Goal: Information Seeking & Learning: Learn about a topic

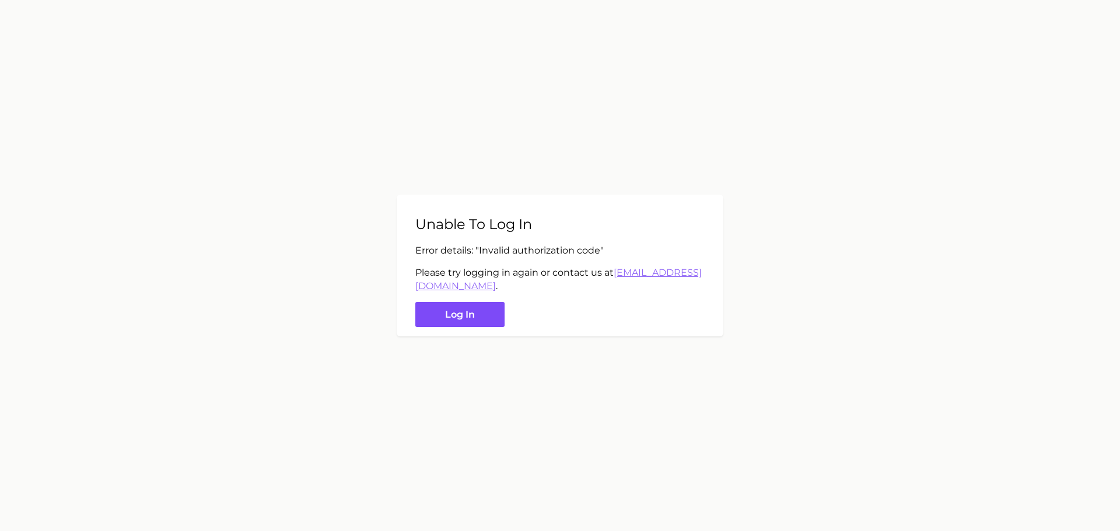
click at [468, 312] on button "Log in" at bounding box center [459, 314] width 89 height 25
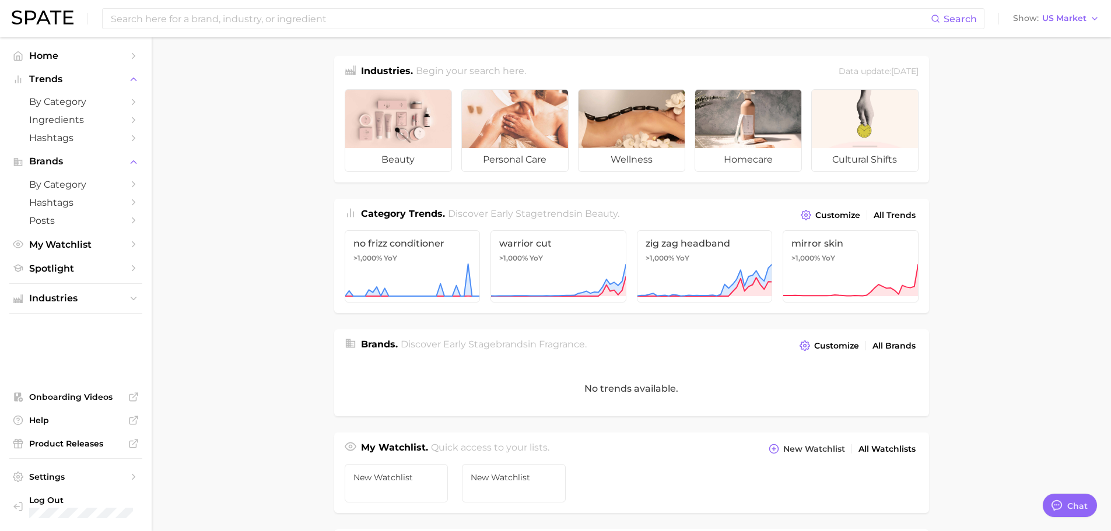
click at [618, 44] on main "Industries. Begin your search here. Data update: [DATE] beauty personal care we…" at bounding box center [632, 478] width 960 height 883
click at [121, 103] on span "by Category" at bounding box center [75, 101] width 93 height 11
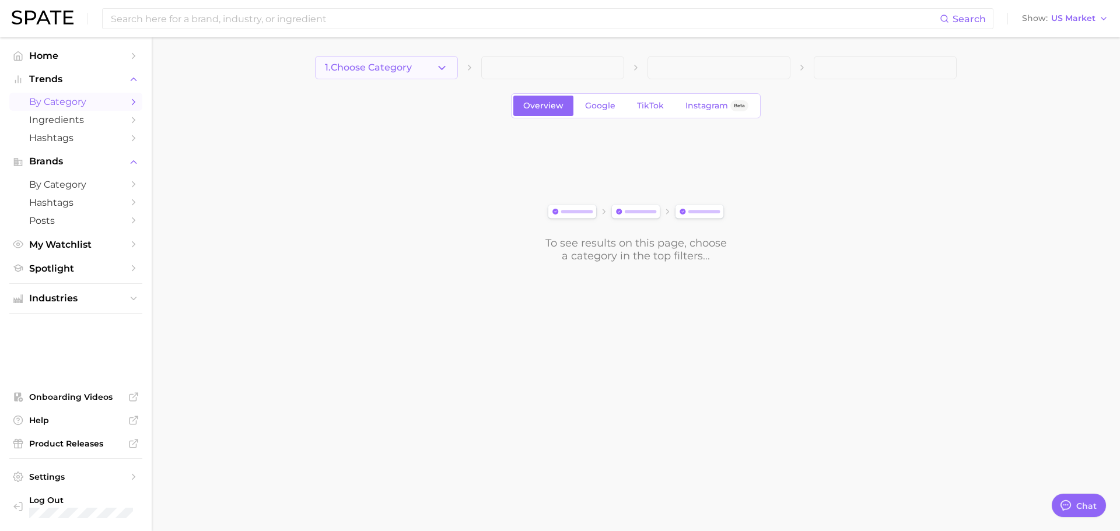
click at [417, 66] on button "1. Choose Category" at bounding box center [386, 67] width 143 height 23
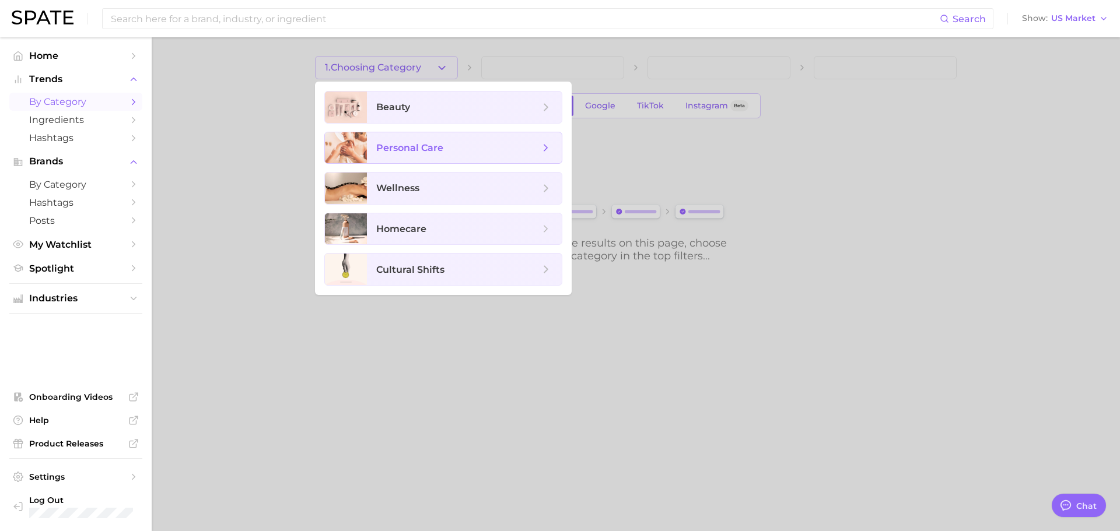
click at [417, 145] on span "personal care" at bounding box center [409, 147] width 67 height 11
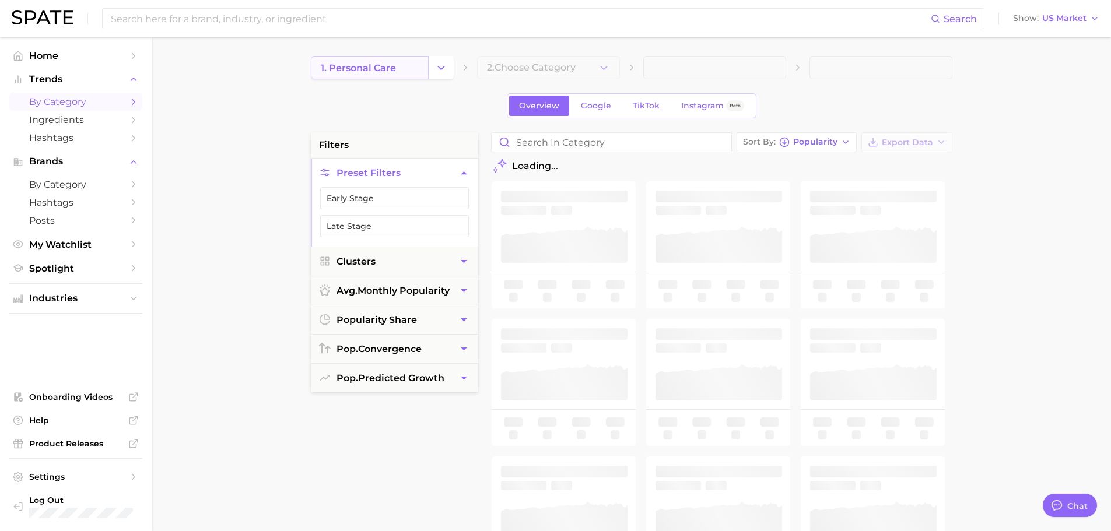
click at [391, 73] on span "1. personal care" at bounding box center [358, 67] width 75 height 11
click at [448, 70] on button "Change Category" at bounding box center [441, 67] width 25 height 23
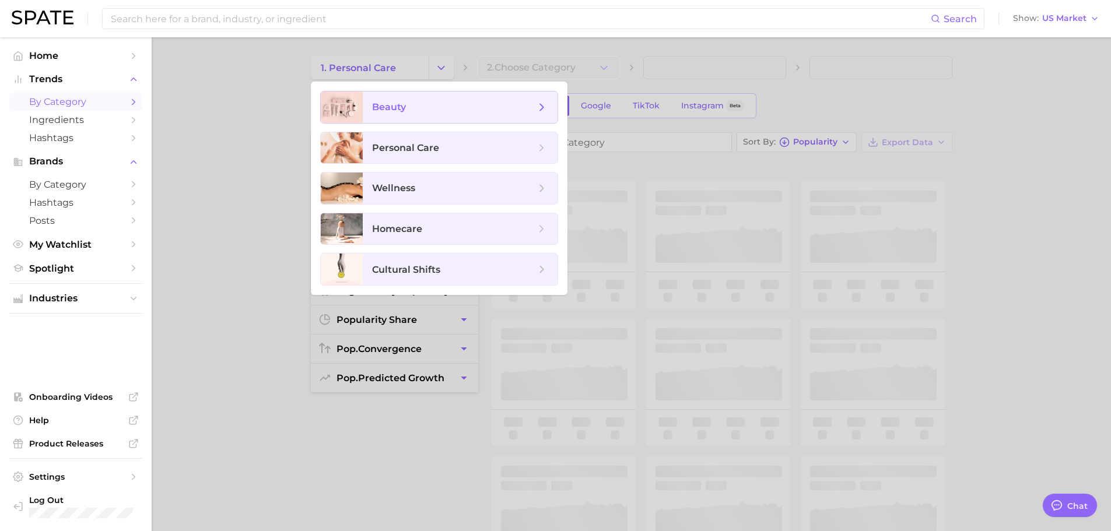
click at [409, 106] on span "beauty" at bounding box center [453, 107] width 163 height 13
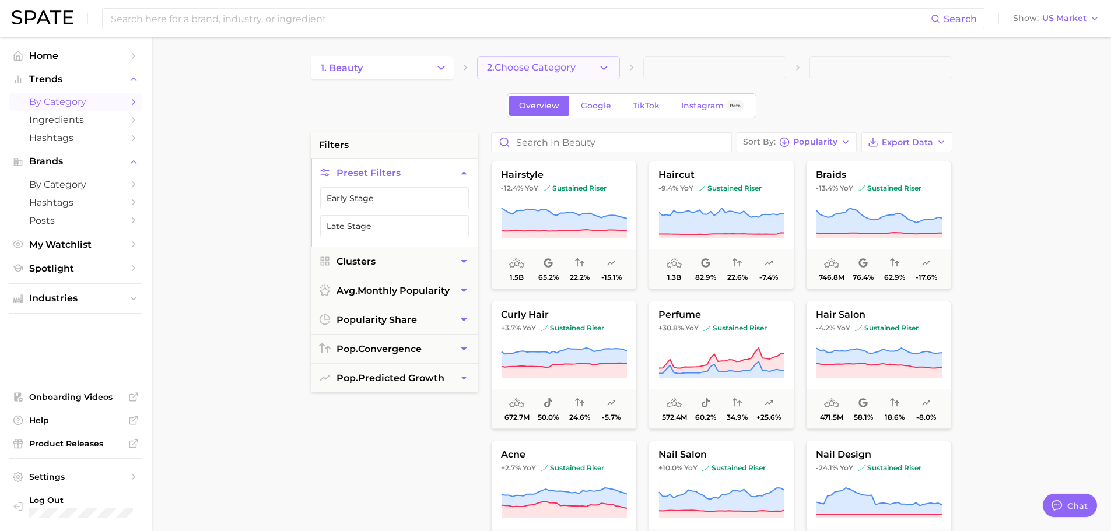
click at [562, 71] on span "2. Choose Category" at bounding box center [531, 67] width 89 height 11
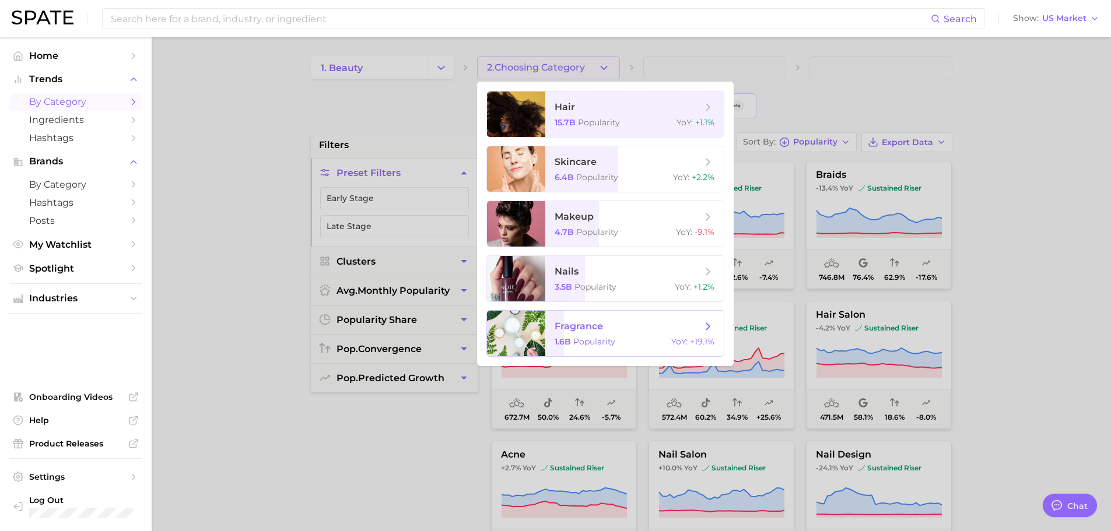
click at [634, 330] on span "fragrance" at bounding box center [628, 326] width 147 height 13
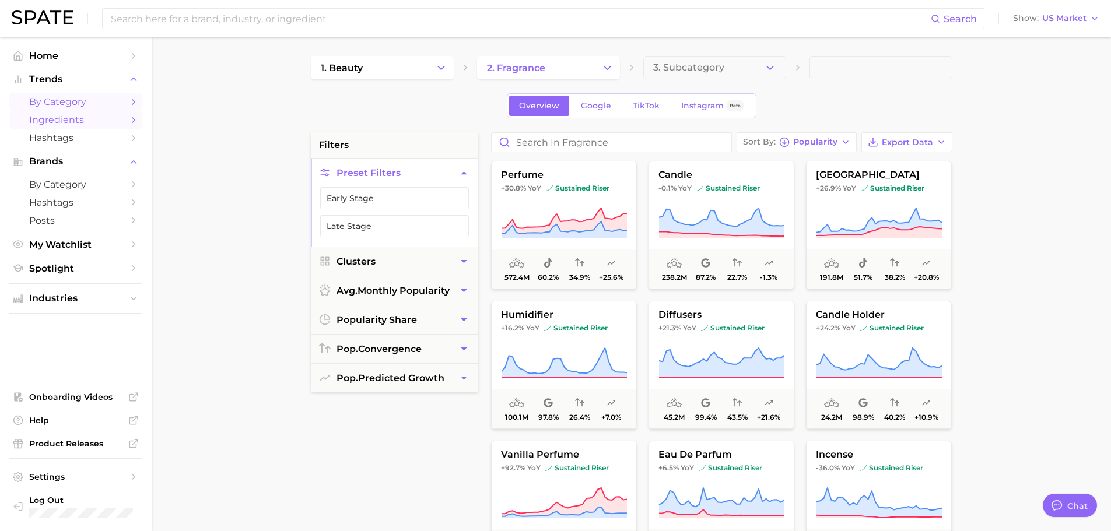
click at [98, 123] on span "Ingredients" at bounding box center [75, 119] width 93 height 11
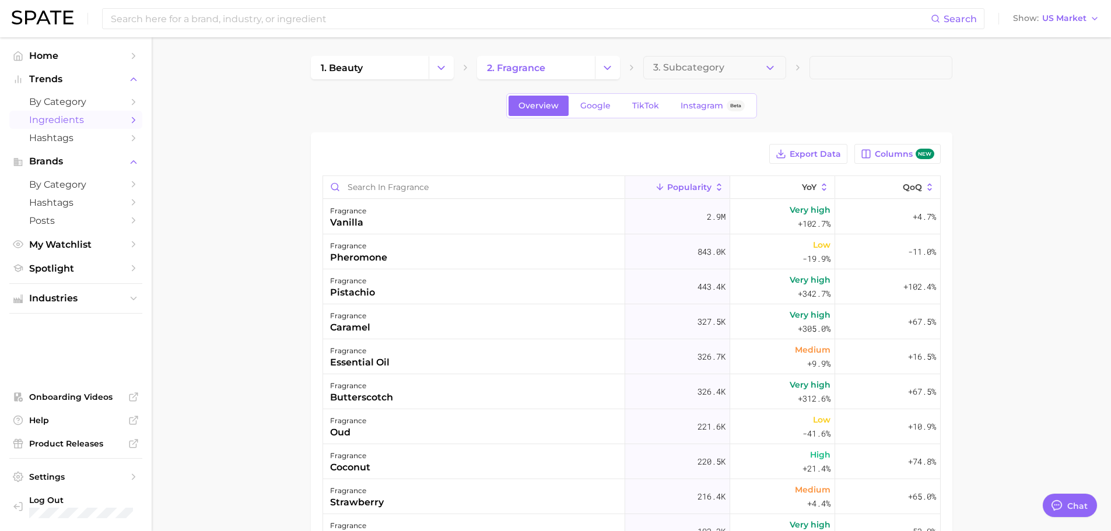
type textarea "x"
click at [772, 66] on icon "button" at bounding box center [770, 68] width 12 height 12
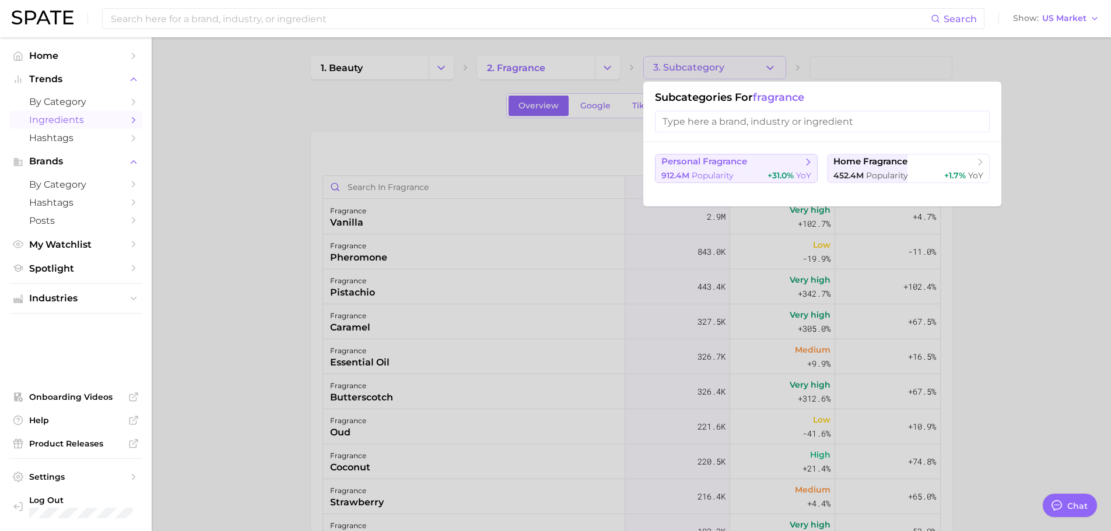
click at [752, 169] on button "personal fragrance 912.4m Popularity +31.0% YoY" at bounding box center [736, 168] width 163 height 29
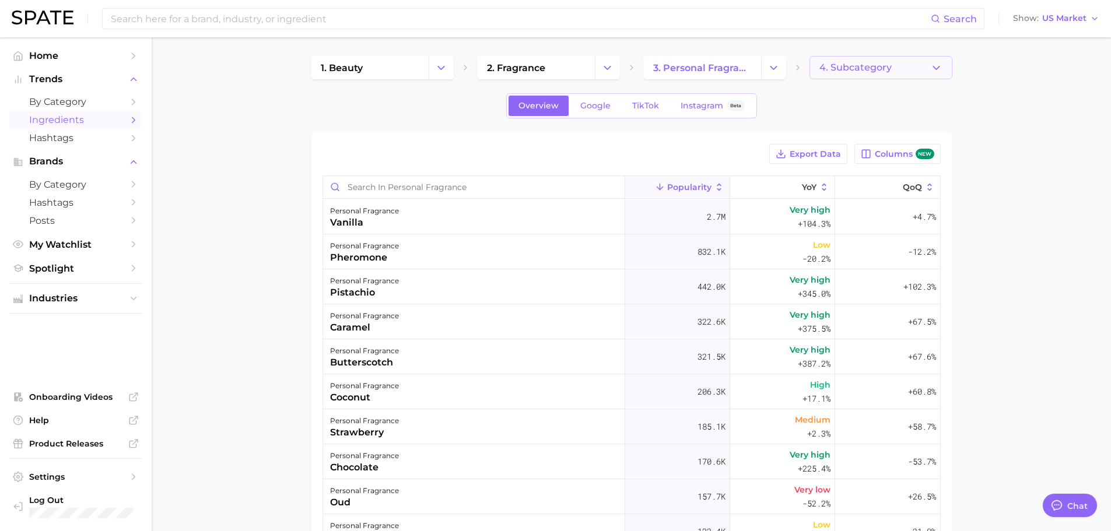
click at [937, 65] on icon "button" at bounding box center [936, 68] width 12 height 12
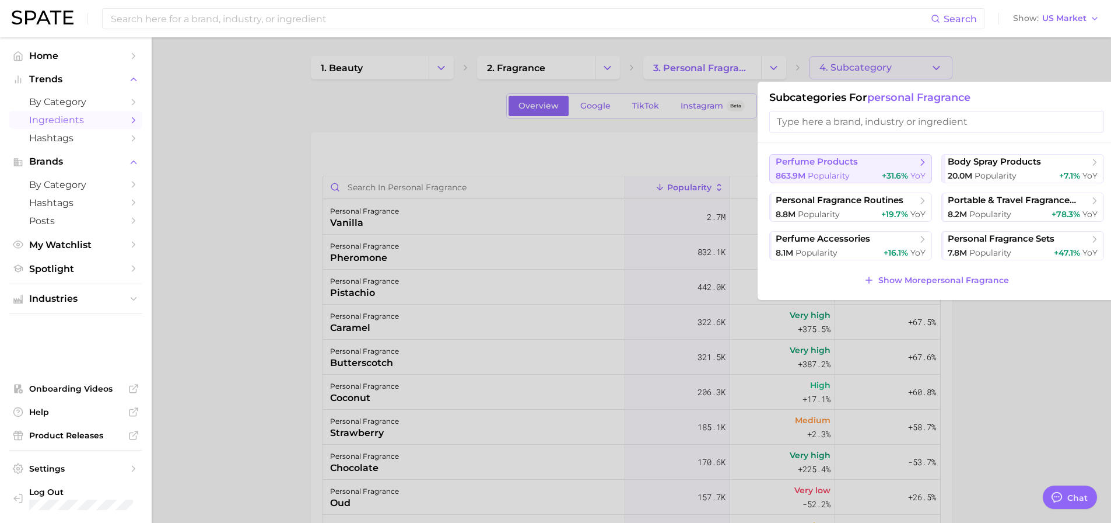
click at [848, 167] on span "perfume products" at bounding box center [817, 161] width 82 height 11
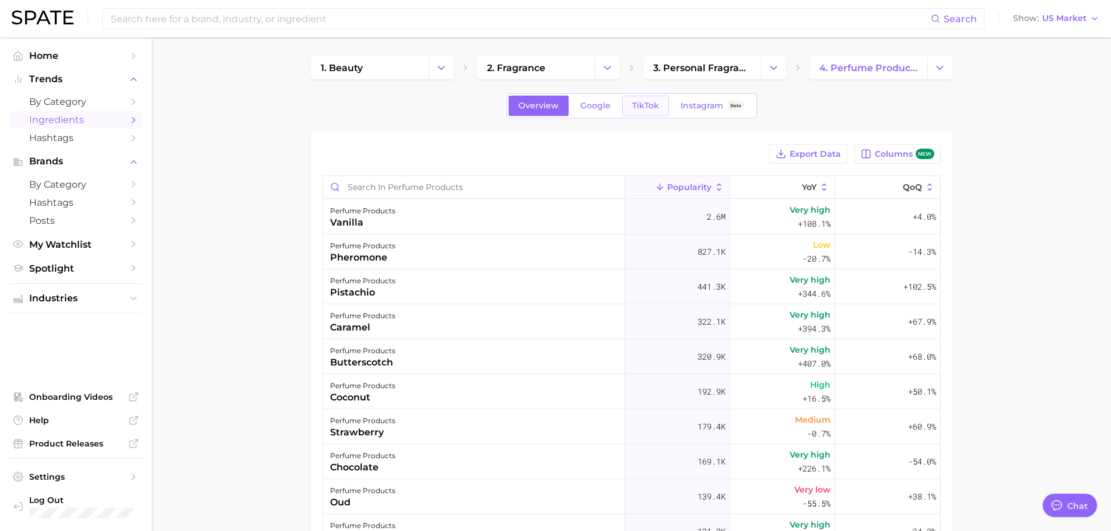
click at [638, 103] on span "TikTok" at bounding box center [645, 106] width 27 height 10
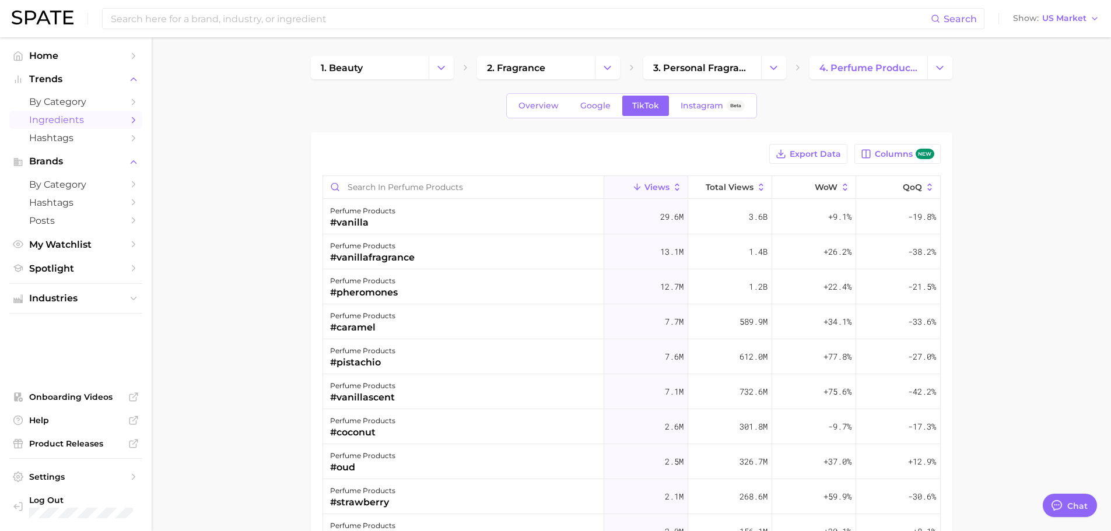
click at [222, 209] on main "1. beauty 2. fragrance 3. personal fragrance 4. perfume products Overview Googl…" at bounding box center [632, 407] width 960 height 740
click at [814, 156] on span "Export Data" at bounding box center [815, 154] width 51 height 10
click at [1036, 184] on main "1. beauty 2. fragrance 3. personal fragrance 4. perfume products Overview Googl…" at bounding box center [632, 407] width 960 height 740
click at [1014, 111] on main "1. beauty 2. fragrance 3. personal fragrance 4. perfume products Overview Googl…" at bounding box center [632, 407] width 960 height 740
click at [1099, 22] on icon "button" at bounding box center [1094, 18] width 9 height 9
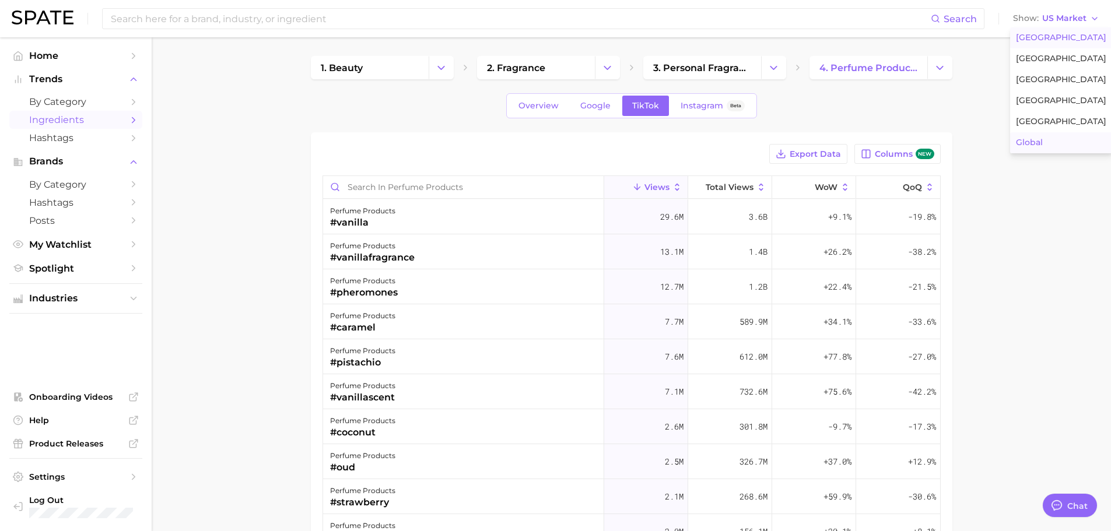
click at [1038, 145] on span "Global" at bounding box center [1029, 143] width 27 height 10
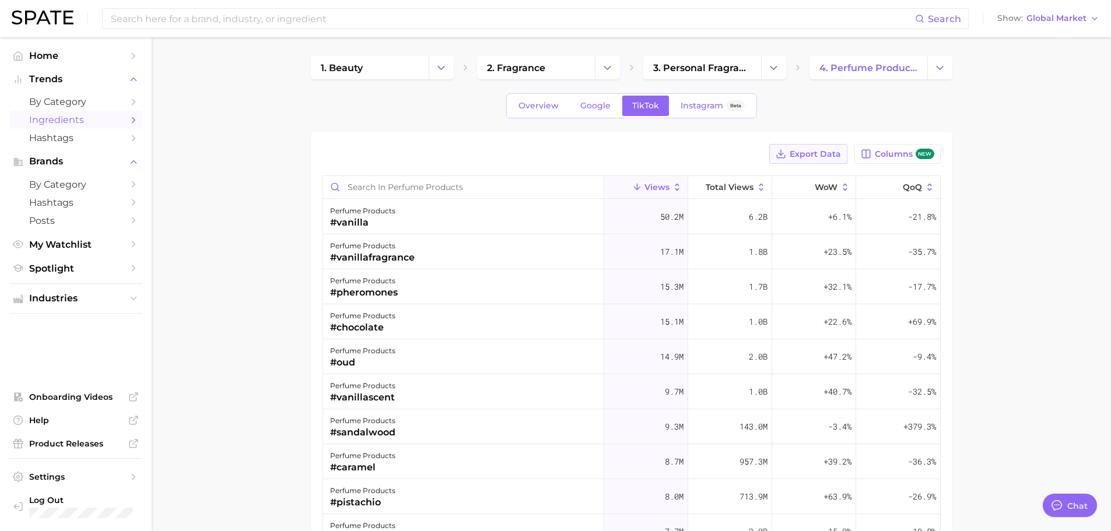
click at [820, 149] on span "Export Data" at bounding box center [815, 154] width 51 height 10
click at [1017, 221] on main "1. beauty 2. fragrance 3. personal fragrance 4. perfume products Overview Googl…" at bounding box center [632, 407] width 960 height 740
